Goal: Check status: Check status

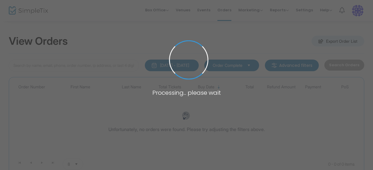
type input "libhaber"
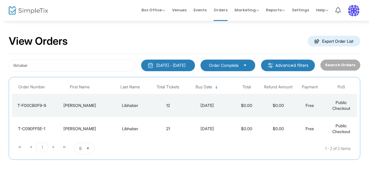
click at [181, 107] on td "12" at bounding box center [167, 105] width 31 height 23
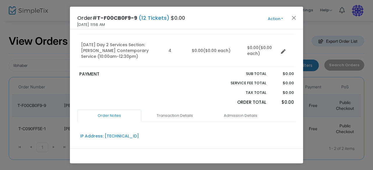
scroll to position [117, 0]
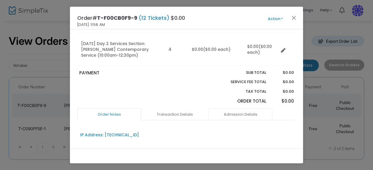
click at [236, 116] on link "Admission Details" at bounding box center [240, 115] width 64 height 12
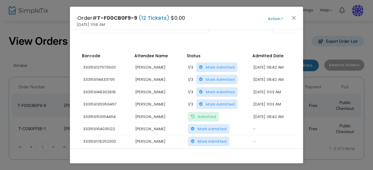
scroll to position [204, 0]
click at [211, 127] on span "Mark Admitted" at bounding box center [211, 129] width 29 height 6
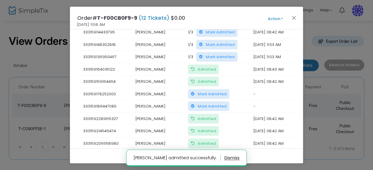
scroll to position [262, 0]
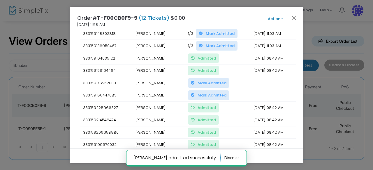
click at [213, 80] on span "Mark Admitted" at bounding box center [211, 83] width 29 height 6
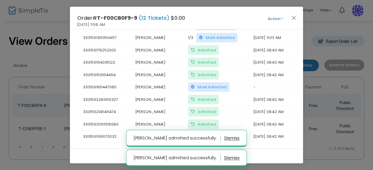
scroll to position [291, 0]
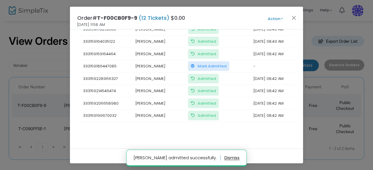
click at [200, 63] on span "Mark Admitted" at bounding box center [211, 66] width 29 height 6
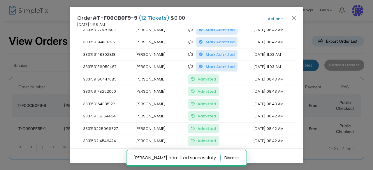
scroll to position [0, 0]
click at [294, 19] on button "Close" at bounding box center [294, 18] width 8 height 8
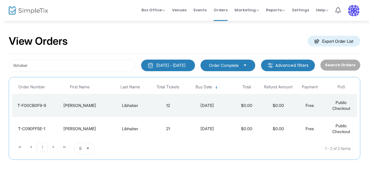
click at [174, 126] on td "21" at bounding box center [167, 128] width 31 height 23
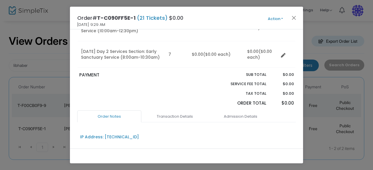
scroll to position [146, 0]
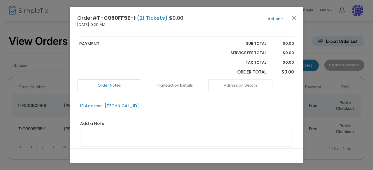
click at [244, 87] on link "Admission Details" at bounding box center [240, 86] width 64 height 12
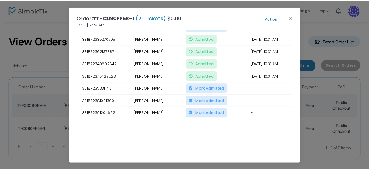
scroll to position [413, 0]
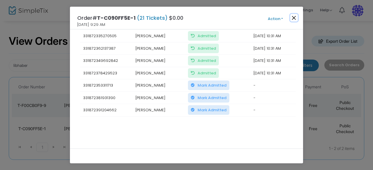
click at [292, 17] on button "Close" at bounding box center [294, 18] width 8 height 8
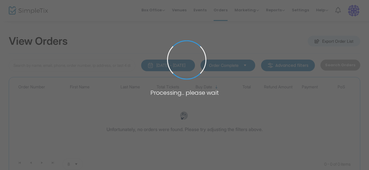
type input "[PERSON_NAME]"
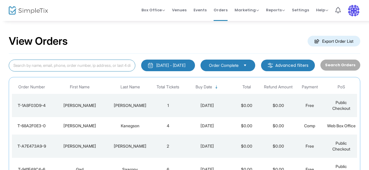
click at [82, 64] on input at bounding box center [72, 66] width 127 height 12
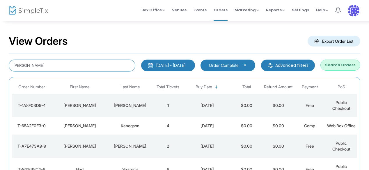
type input "mcdonough"
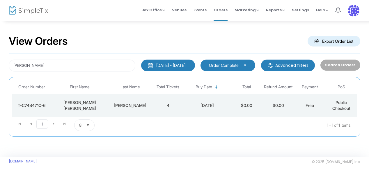
click at [186, 103] on div "8/20/2025" at bounding box center [207, 106] width 44 height 6
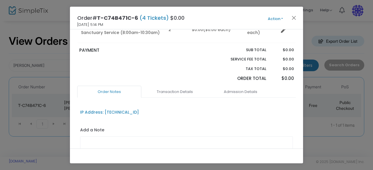
scroll to position [117, 0]
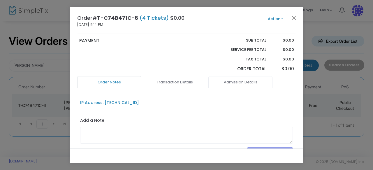
click at [251, 82] on link "Admission Details" at bounding box center [240, 82] width 64 height 12
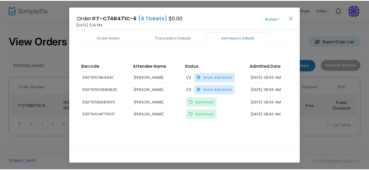
scroll to position [165, 0]
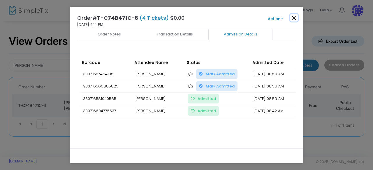
click at [295, 19] on button "Close" at bounding box center [294, 18] width 8 height 8
